Goal: Use online tool/utility

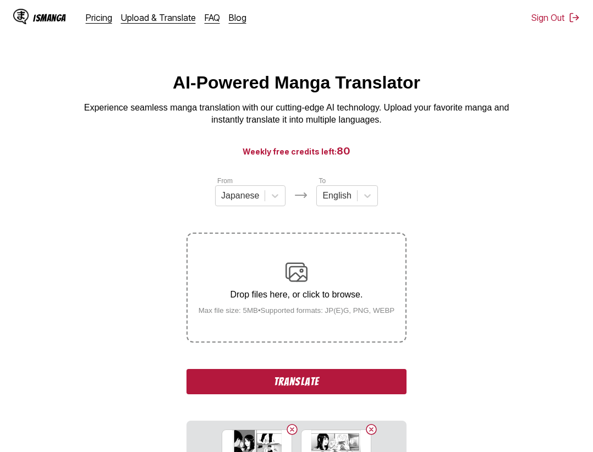
click at [335, 386] on button "Translate" at bounding box center [297, 381] width 220 height 25
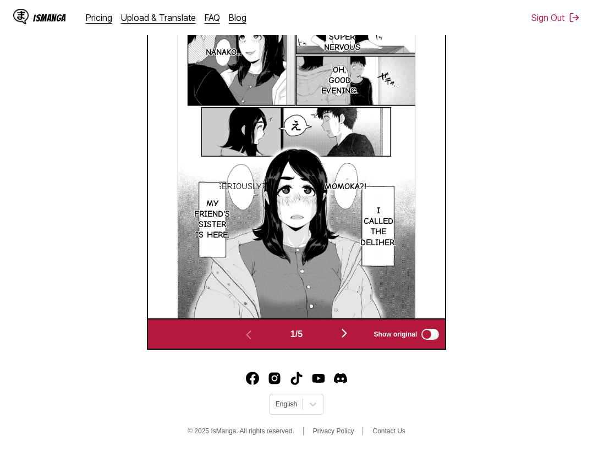
scroll to position [291, 0]
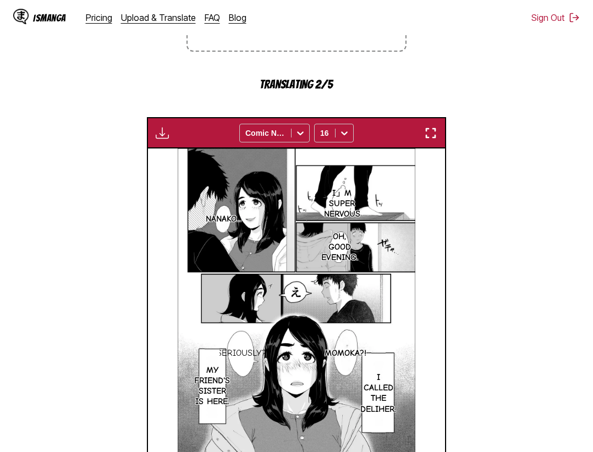
click at [430, 127] on div "Waiting for translations to be done... Comic Neue 16" at bounding box center [297, 132] width 300 height 31
click at [436, 133] on img "button" at bounding box center [430, 133] width 13 height 13
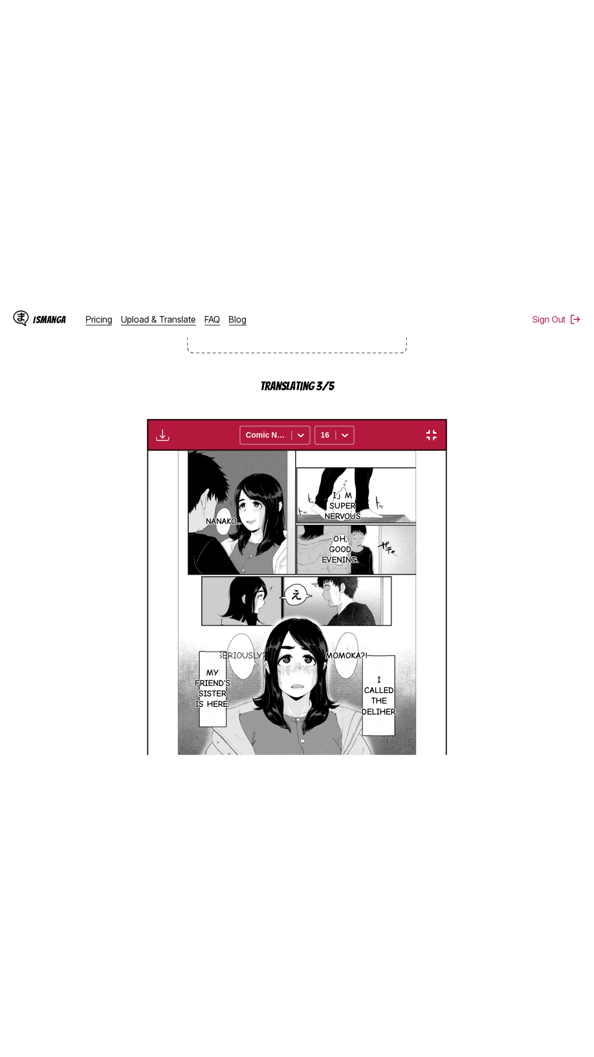
scroll to position [69, 0]
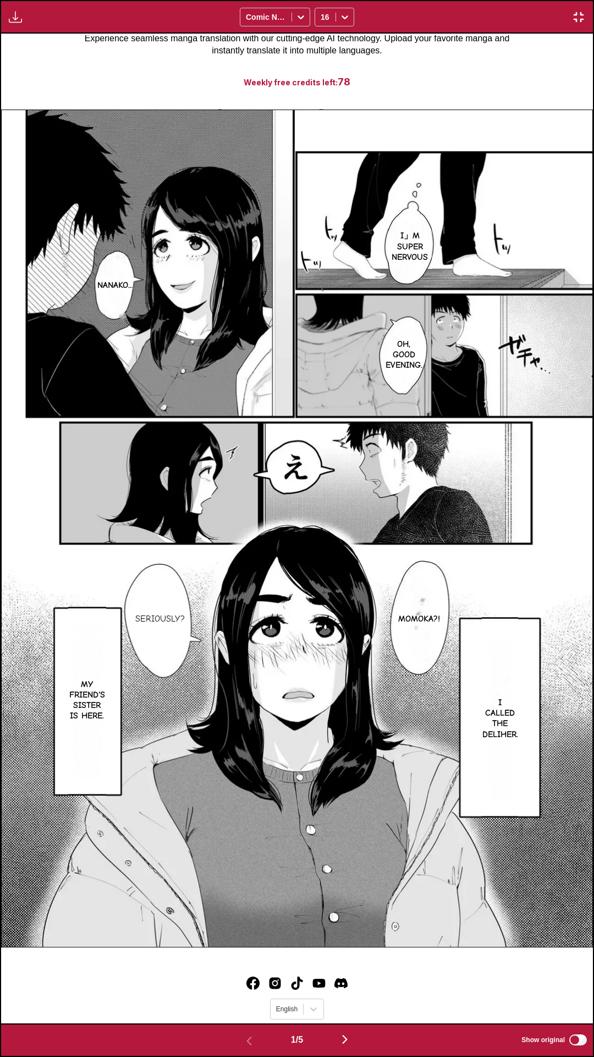
click at [334, 0] on div "Waiting for translations to be done... Comic Neue 16" at bounding box center [297, 17] width 594 height 34
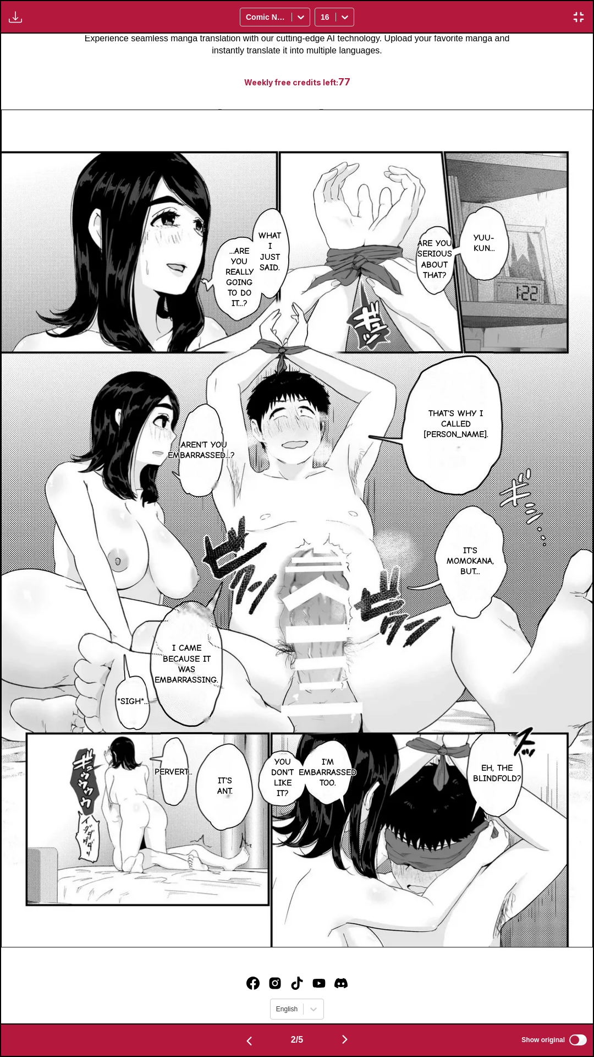
scroll to position [0, 0]
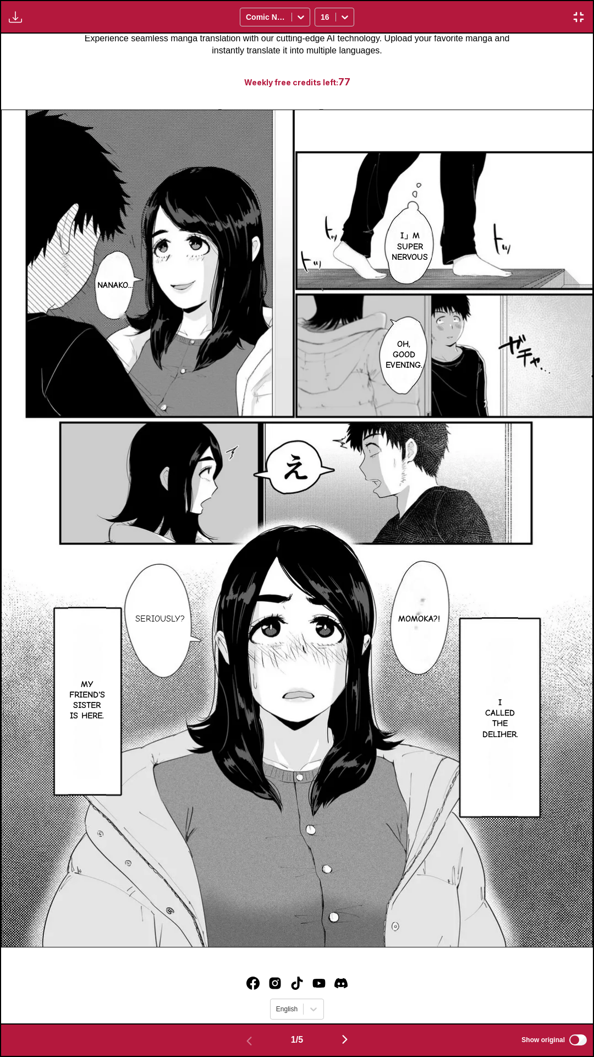
click at [441, 0] on div "Waiting for translations to be done... Comic Neue 16" at bounding box center [297, 17] width 594 height 34
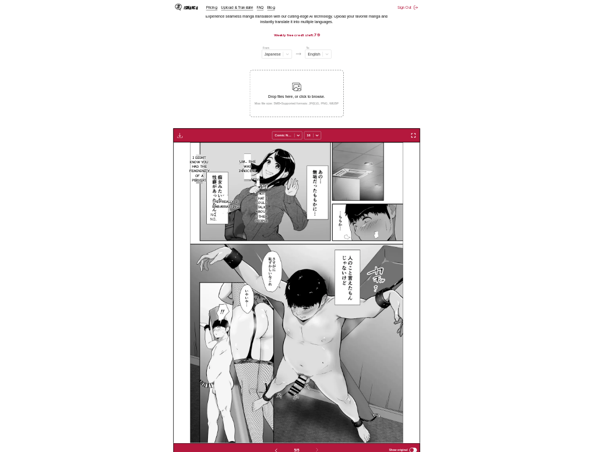
scroll to position [0, 1190]
